Goal: Navigation & Orientation: Go to known website

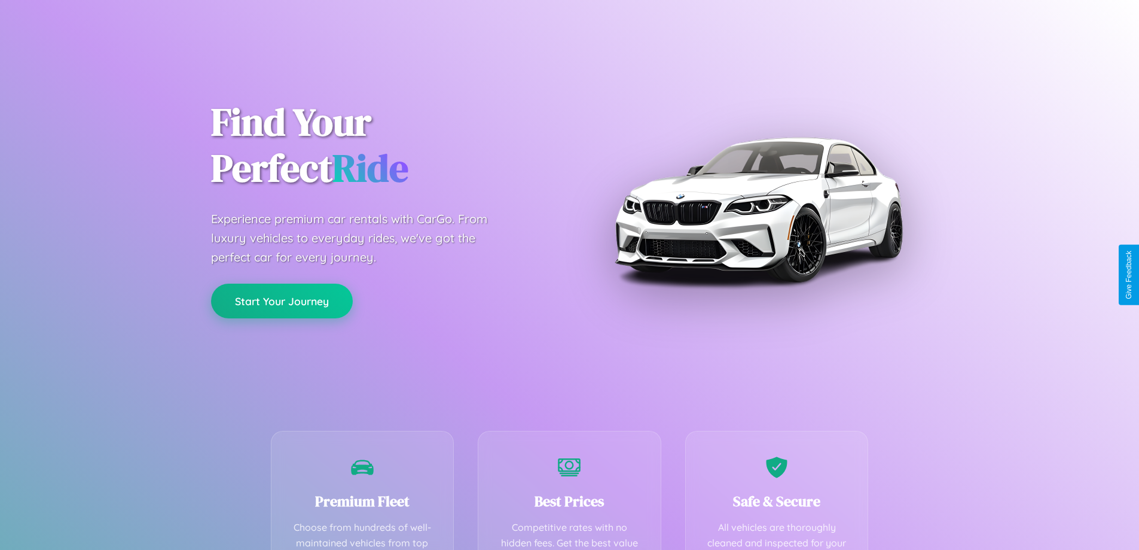
click at [282, 301] on button "Start Your Journey" at bounding box center [282, 300] width 142 height 35
click at [282, 300] on button "Start Your Journey" at bounding box center [282, 300] width 142 height 35
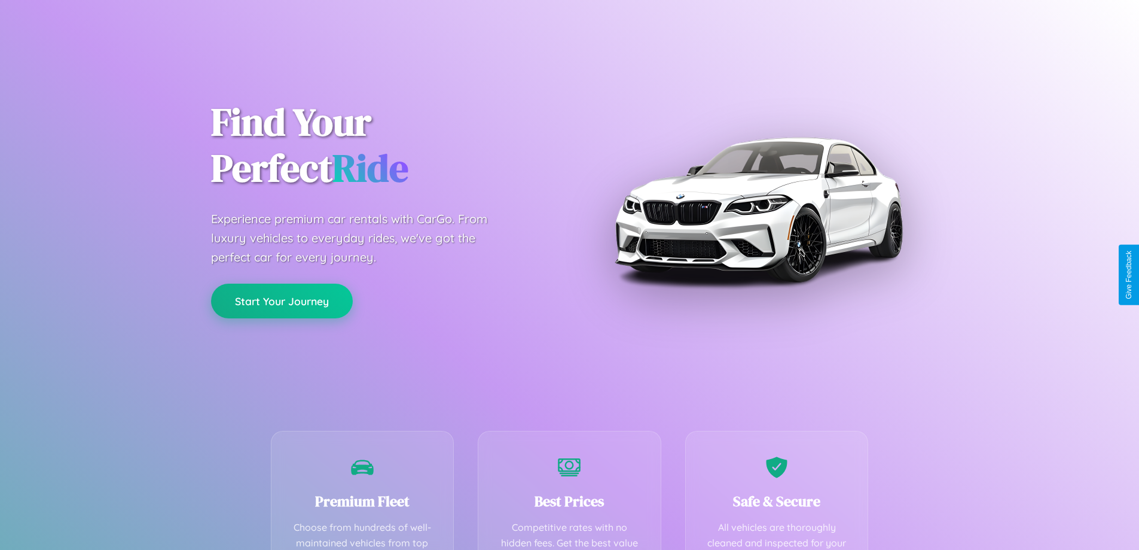
click at [282, 300] on button "Start Your Journey" at bounding box center [282, 300] width 142 height 35
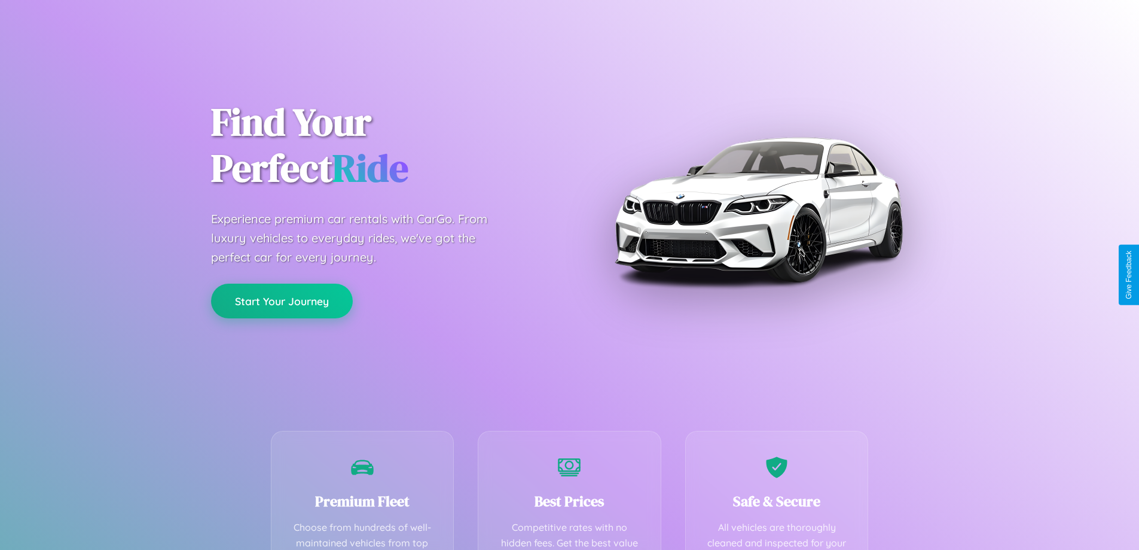
click at [282, 300] on button "Start Your Journey" at bounding box center [282, 300] width 142 height 35
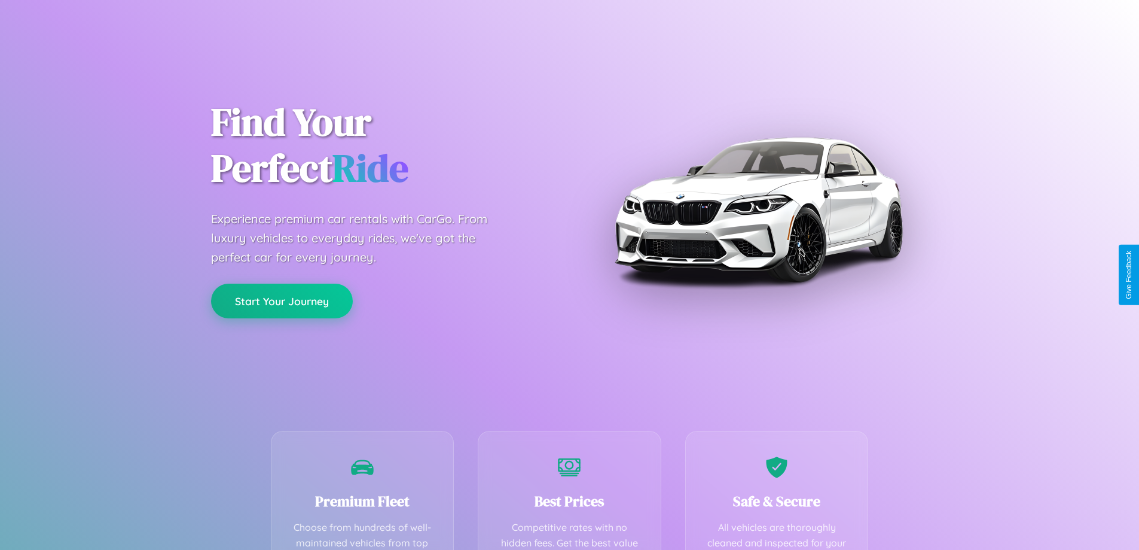
click at [282, 300] on button "Start Your Journey" at bounding box center [282, 300] width 142 height 35
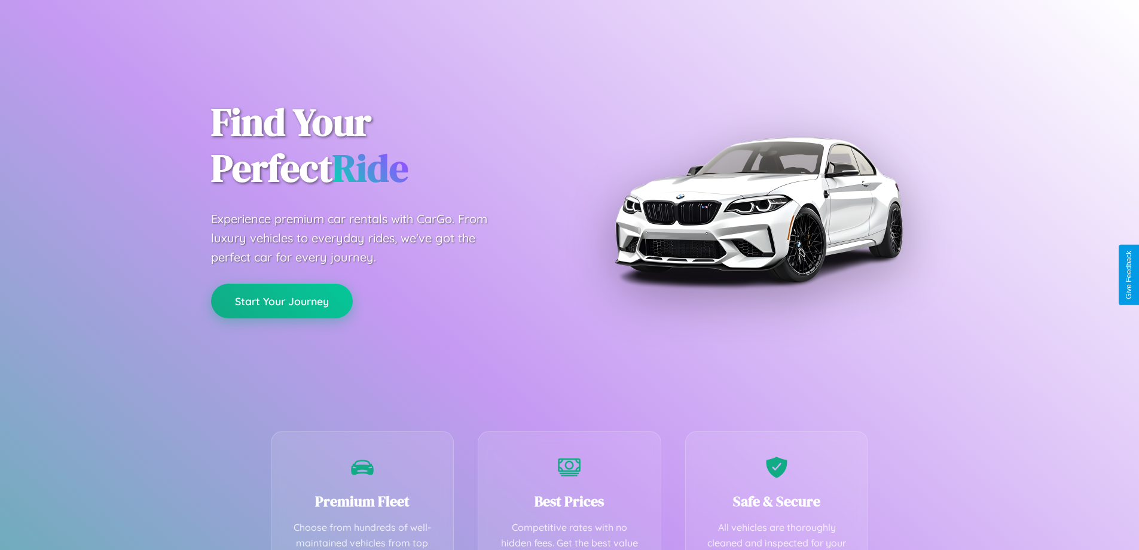
click at [282, 300] on button "Start Your Journey" at bounding box center [282, 300] width 142 height 35
